Goal: Information Seeking & Learning: Find specific page/section

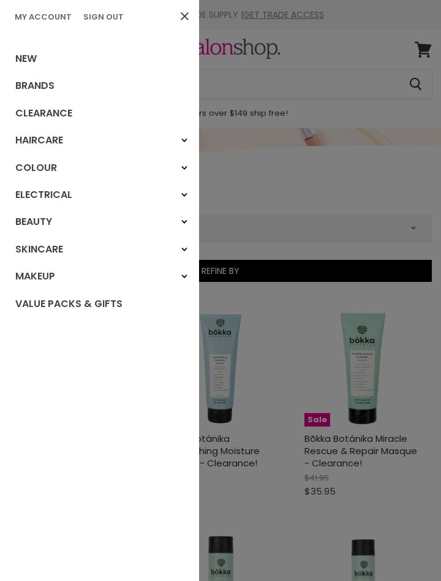
select select "created-descending"
click at [101, 18] on link "Sign Out" at bounding box center [103, 17] width 50 height 12
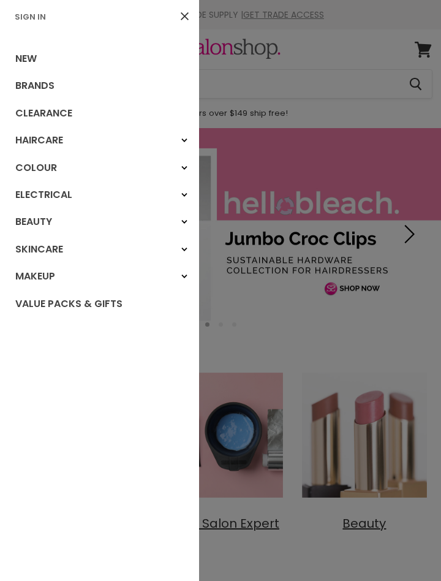
click at [16, 52] on link "New" at bounding box center [99, 58] width 199 height 27
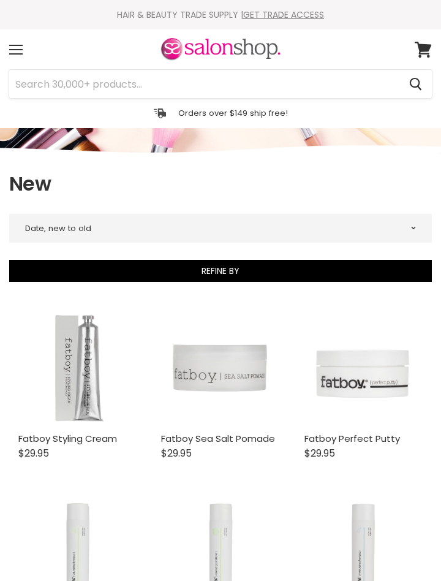
select select "created-descending"
click at [16, 45] on span at bounding box center [15, 45] width 13 height 1
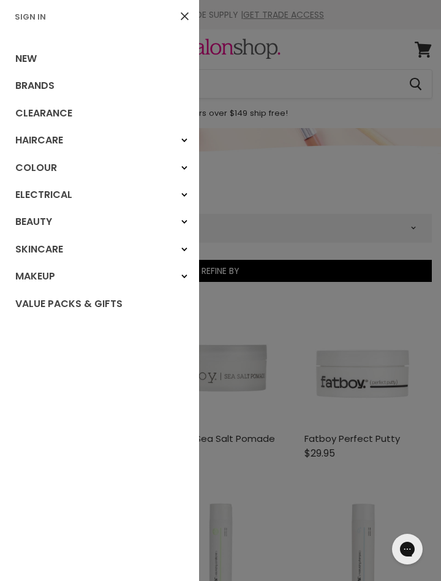
click at [29, 12] on link "Sign In" at bounding box center [30, 17] width 41 height 12
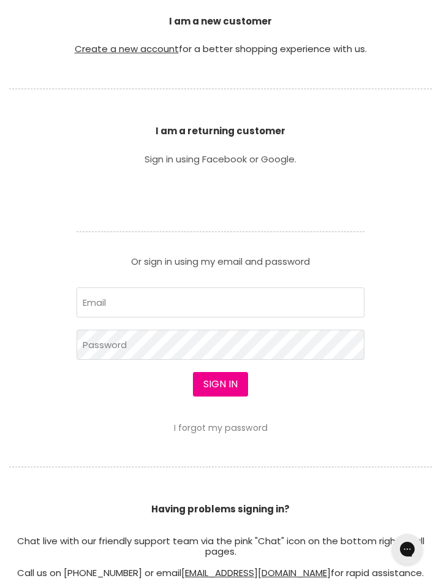
scroll to position [261, 0]
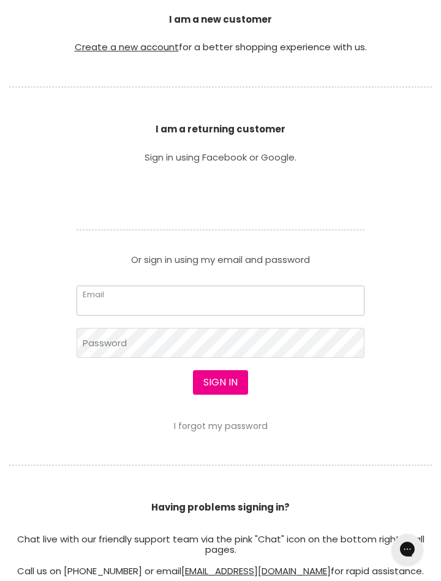
click at [209, 303] on input "Email" at bounding box center [221, 301] width 288 height 30
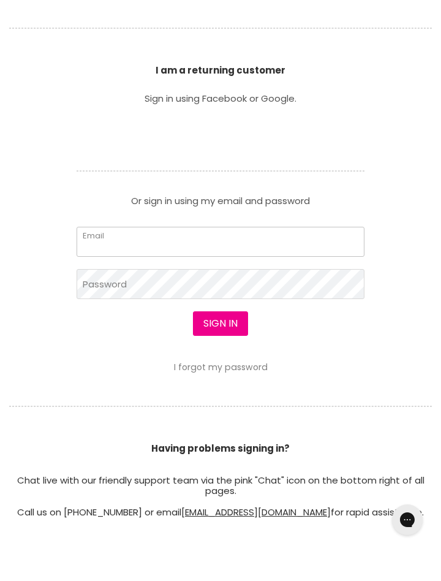
type input "[EMAIL_ADDRESS][DOMAIN_NAME]"
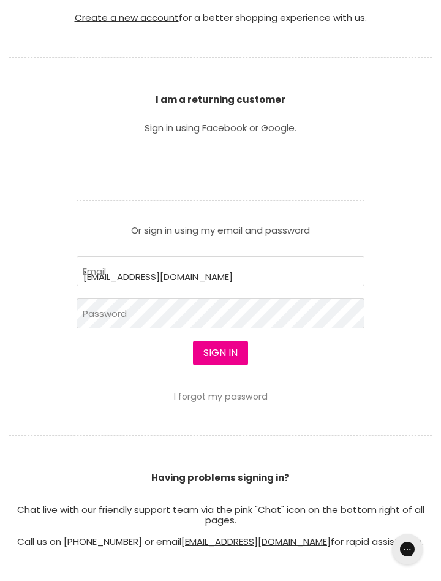
click at [192, 314] on iframe "Sign in with Shop" at bounding box center [220, 349] width 245 height 92
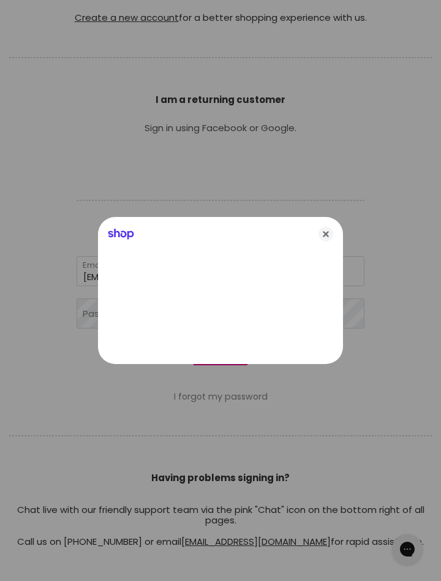
click at [323, 232] on icon "Close" at bounding box center [326, 234] width 15 height 15
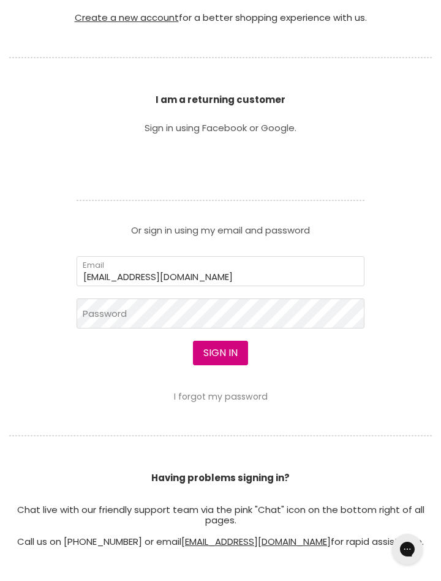
click at [222, 347] on button "Sign in" at bounding box center [220, 353] width 55 height 25
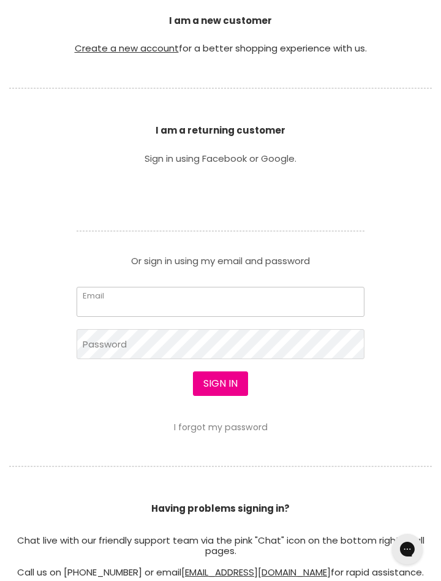
click at [221, 311] on input "Email" at bounding box center [221, 302] width 288 height 30
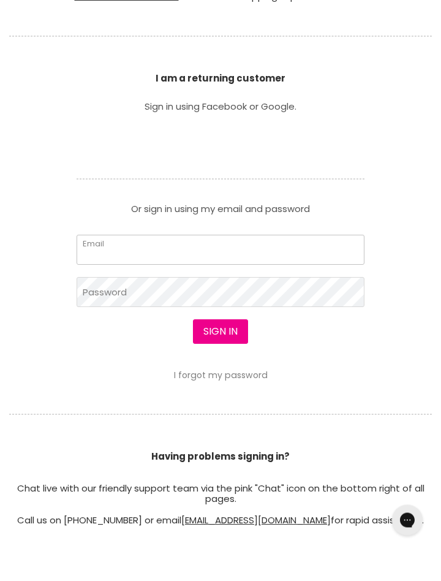
scroll to position [290, 0]
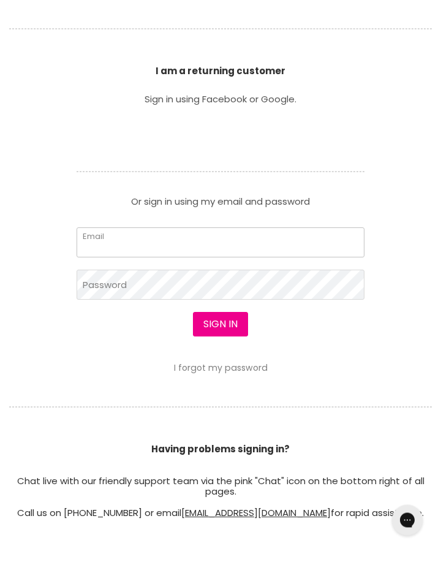
type input "[EMAIL_ADDRESS][DOMAIN_NAME]"
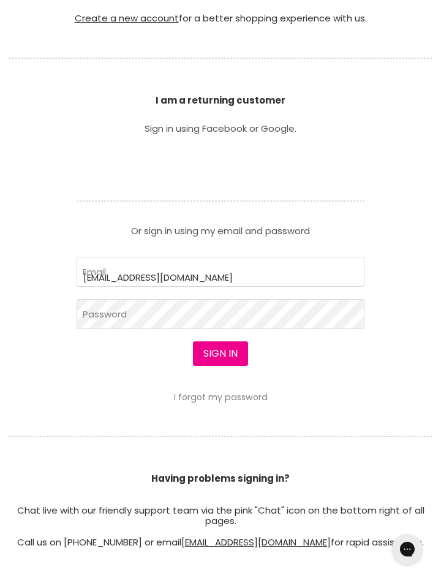
click at [177, 319] on iframe "Sign in with Shop" at bounding box center [220, 349] width 245 height 92
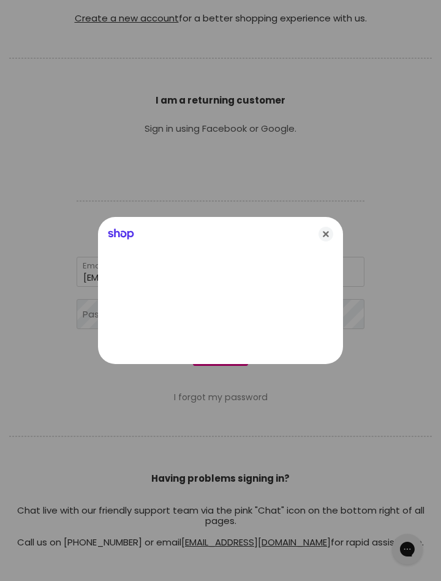
click at [327, 236] on icon "Close" at bounding box center [326, 234] width 15 height 15
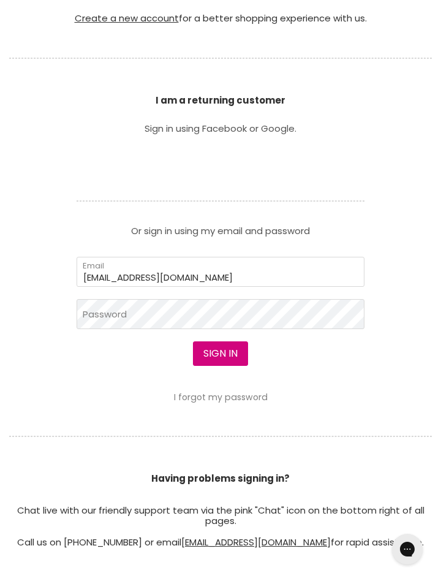
click at [231, 348] on button "Sign in" at bounding box center [220, 353] width 55 height 25
click at [232, 354] on button "Sign in" at bounding box center [220, 353] width 55 height 25
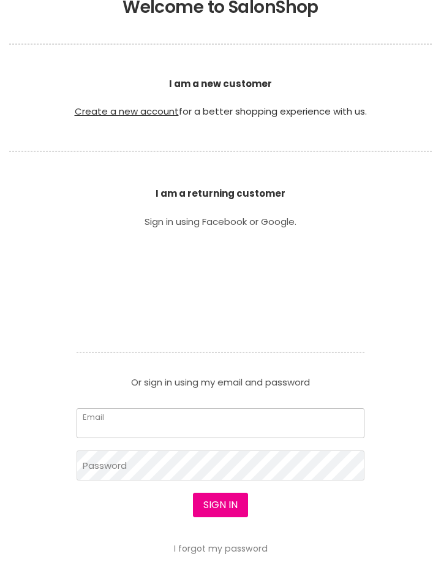
click at [211, 428] on input "Email" at bounding box center [221, 423] width 288 height 30
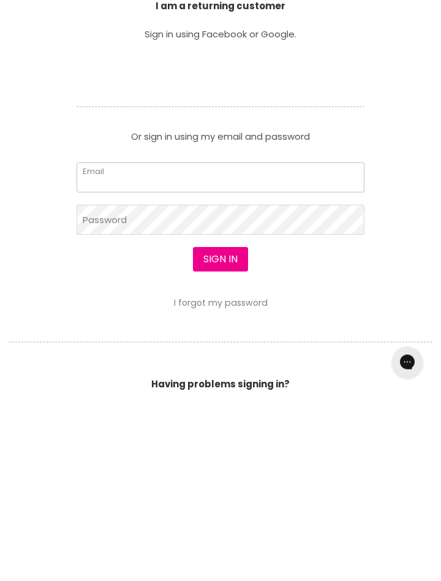
type input "[EMAIL_ADDRESS][DOMAIN_NAME]"
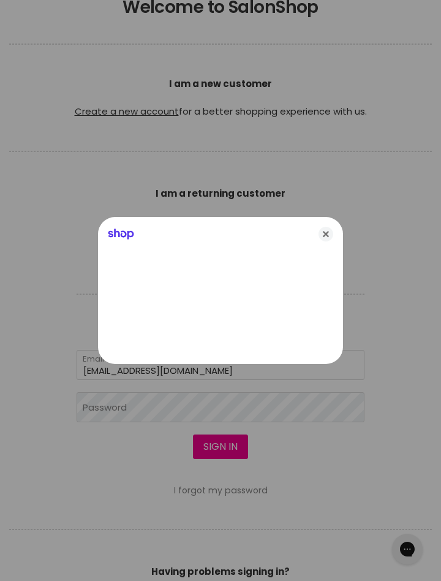
click at [240, 408] on div at bounding box center [220, 290] width 441 height 581
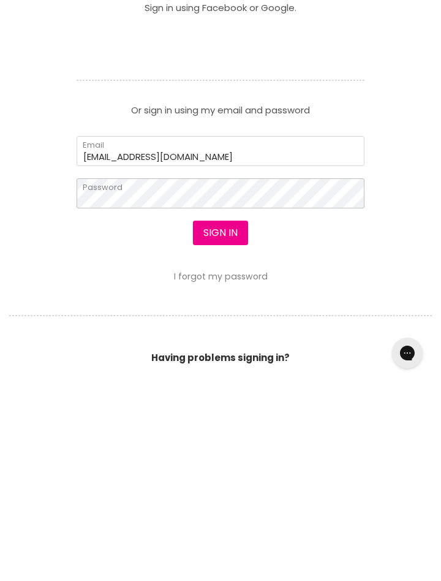
scroll to position [216, 0]
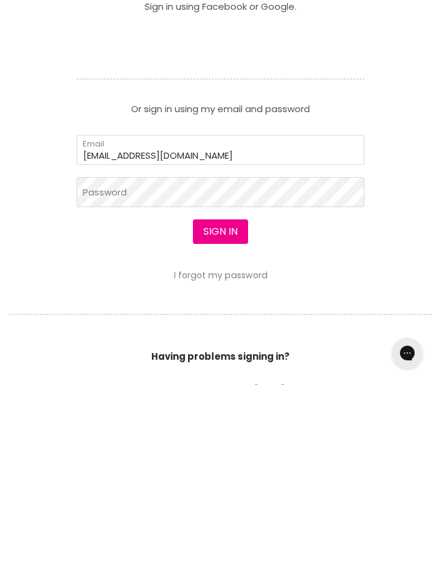
click at [235, 474] on link "I forgot my password" at bounding box center [221, 471] width 94 height 12
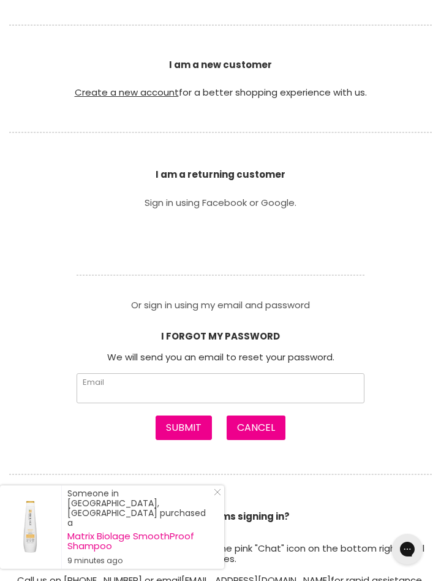
click at [94, 395] on input "Email" at bounding box center [221, 388] width 288 height 30
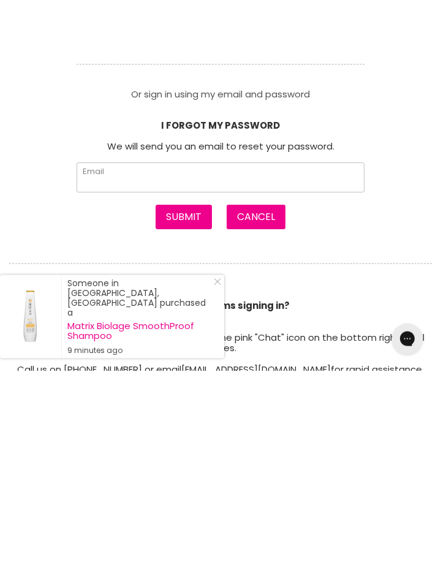
type input "[EMAIL_ADDRESS][DOMAIN_NAME]"
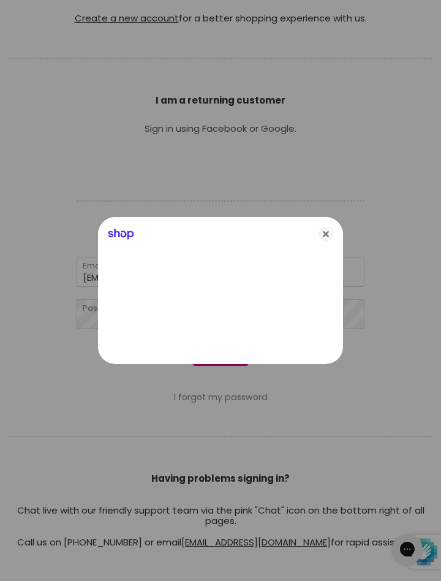
click at [327, 225] on div "Shop" at bounding box center [220, 231] width 245 height 29
click at [330, 230] on icon "Close" at bounding box center [326, 234] width 15 height 15
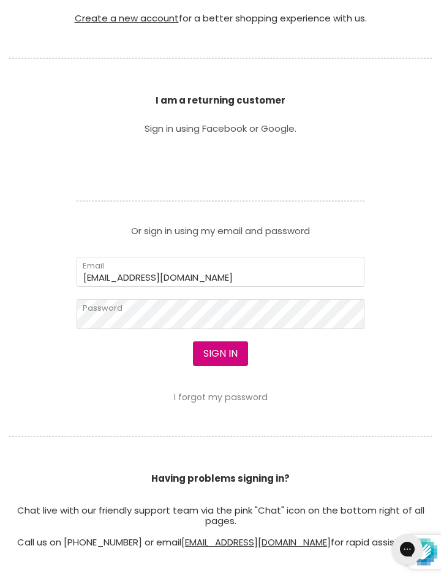
click at [214, 343] on button "Sign in" at bounding box center [220, 353] width 55 height 25
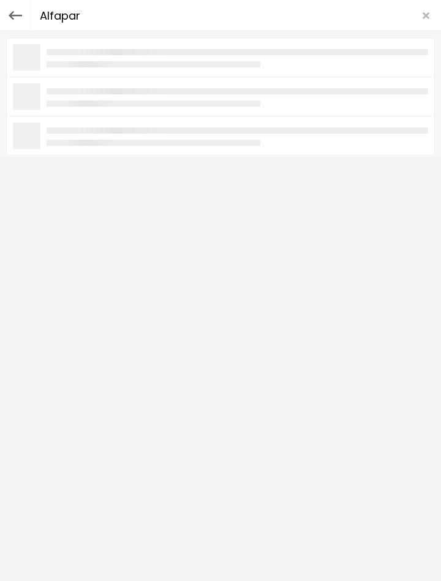
type input "Alfaparf"
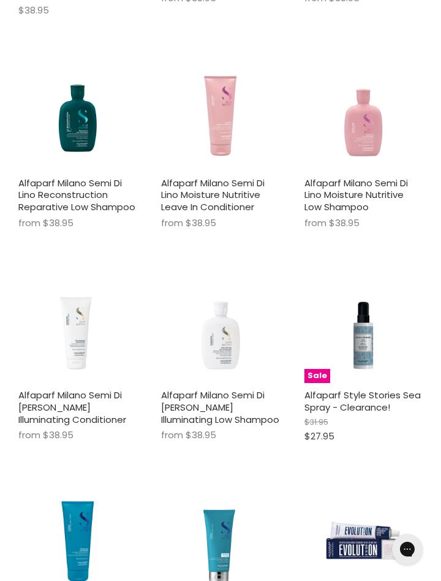
scroll to position [1331, 0]
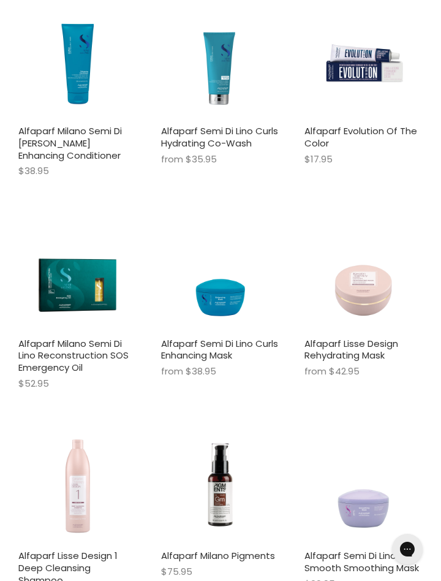
scroll to position [1859, 0]
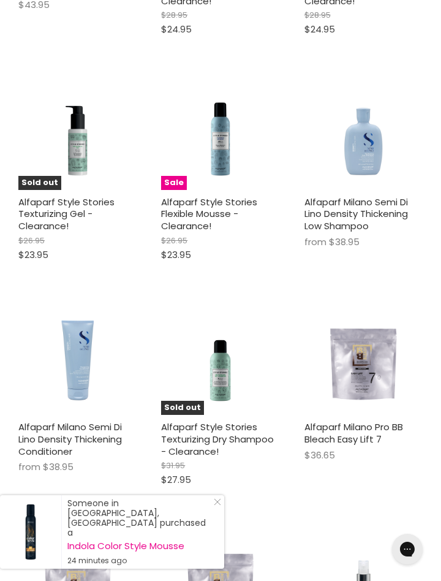
scroll to position [3574, 0]
